Goal: Task Accomplishment & Management: Manage account settings

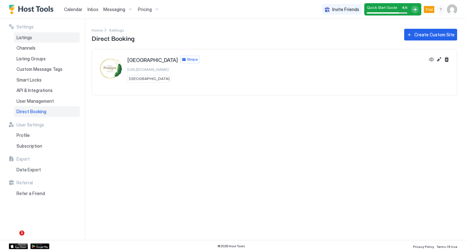
click at [25, 37] on span "Listings" at bounding box center [24, 38] width 16 height 6
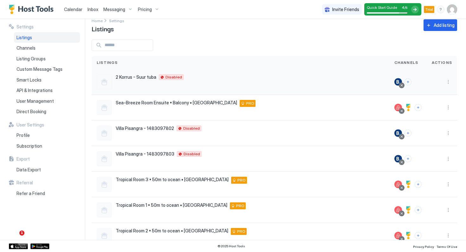
scroll to position [8, 0]
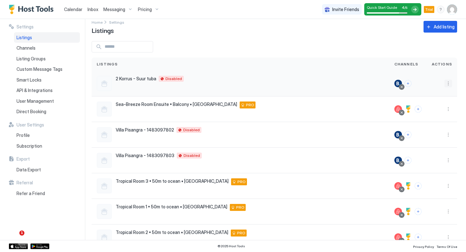
click at [447, 83] on button "More options" at bounding box center [448, 84] width 8 height 8
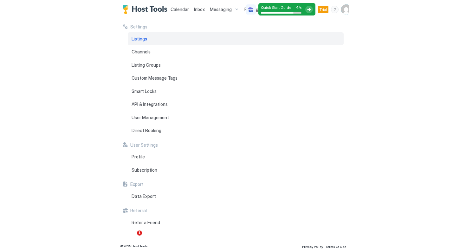
scroll to position [0, 0]
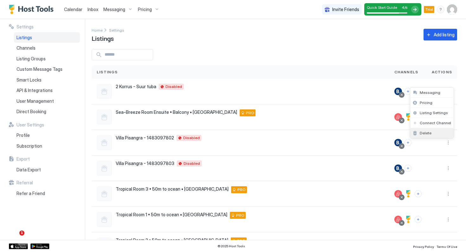
click at [424, 133] on span "Delete" at bounding box center [425, 133] width 12 height 5
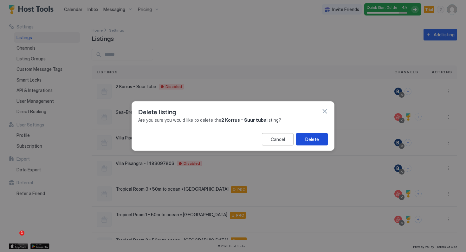
click at [306, 139] on div "Delete" at bounding box center [312, 139] width 14 height 7
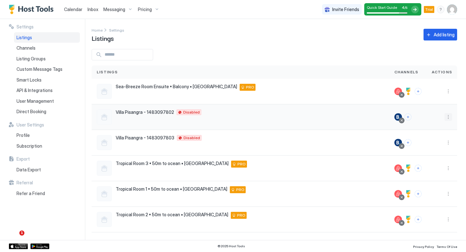
click at [448, 117] on button "More options" at bounding box center [448, 117] width 8 height 8
click at [427, 165] on span "Delete" at bounding box center [425, 166] width 12 height 5
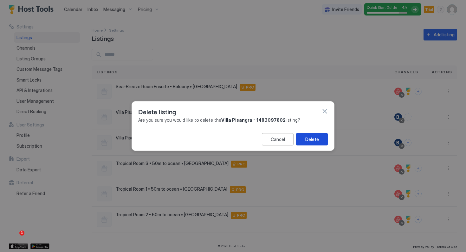
click at [315, 137] on div "Delete" at bounding box center [312, 139] width 14 height 7
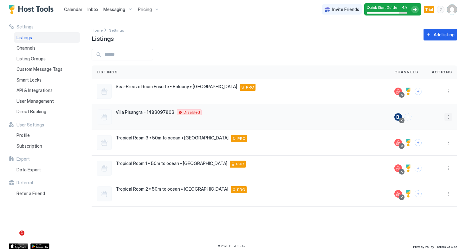
click at [450, 117] on button "More options" at bounding box center [448, 117] width 8 height 8
click at [425, 169] on span "Delete" at bounding box center [425, 166] width 12 height 5
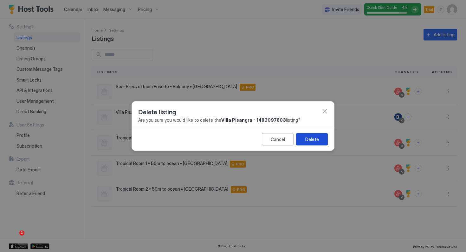
click at [313, 141] on div "Delete" at bounding box center [312, 139] width 14 height 7
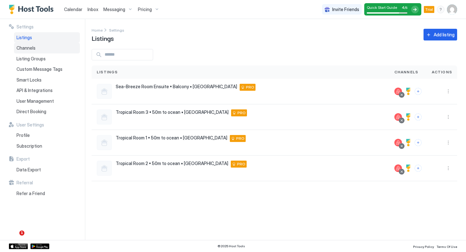
click at [27, 46] on span "Channels" at bounding box center [25, 48] width 19 height 6
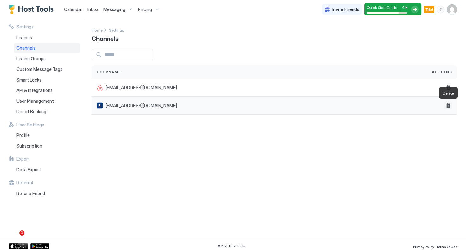
click at [448, 105] on button "Delete" at bounding box center [448, 106] width 8 height 8
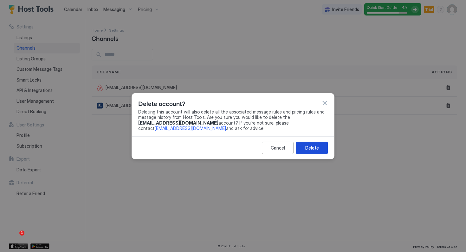
click at [321, 150] on button "Delete" at bounding box center [312, 148] width 32 height 12
